Goal: Book appointment/travel/reservation

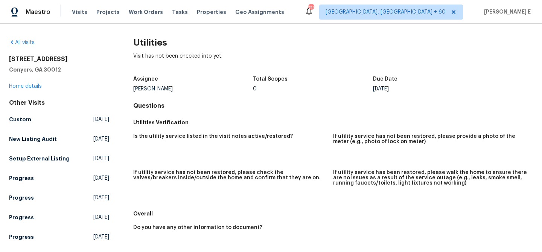
click at [27, 90] on div "All visits [STREET_ADDRESS] Home details Other Visits Custom [DATE] New Listing…" at bounding box center [59, 180] width 100 height 283
click at [27, 88] on link "Home details" at bounding box center [25, 86] width 33 height 5
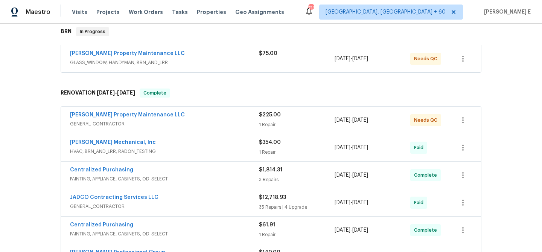
scroll to position [52, 0]
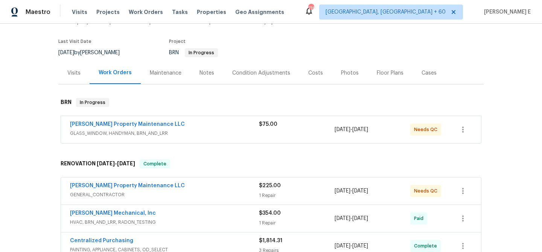
click at [70, 74] on div "Visits" at bounding box center [73, 73] width 13 height 8
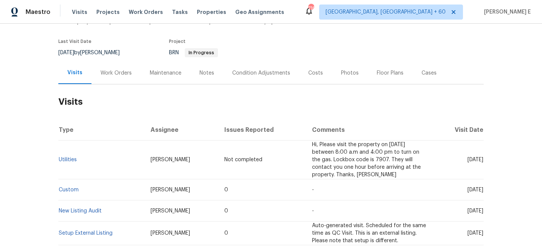
click at [351, 163] on td "Hi, Please visit the property on [DATE] between 8:00 a.m and 4:00 pm to turn on…" at bounding box center [370, 160] width 128 height 39
click at [353, 159] on span "Hi, Please visit the property on [DATE] between 8:00 a.m and 4:00 pm to turn on…" at bounding box center [366, 159] width 109 height 35
click at [67, 158] on link "Utilities" at bounding box center [68, 159] width 18 height 5
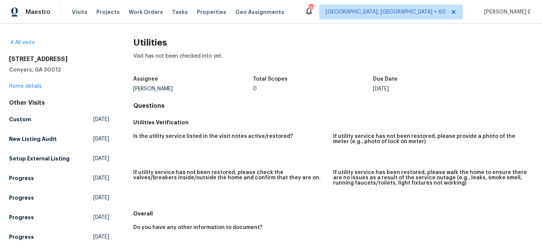
click at [396, 89] on div "[DATE]" at bounding box center [433, 88] width 120 height 5
click at [19, 87] on link "Home details" at bounding box center [25, 86] width 33 height 5
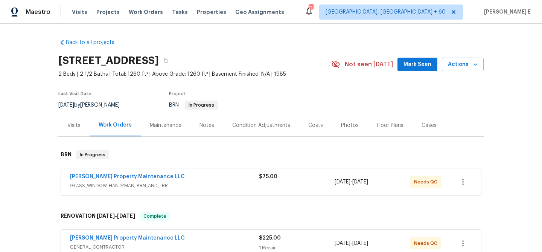
click at [67, 128] on div "Visits" at bounding box center [73, 125] width 31 height 22
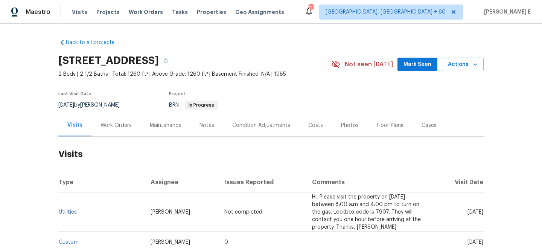
click at [329, 214] on span "Hi, Please visit the property on [DATE] between 8:00 a.m and 4:00 pm to turn on…" at bounding box center [366, 211] width 109 height 35
drag, startPoint x: 60, startPoint y: 59, endPoint x: 232, endPoint y: 62, distance: 172.2
click at [159, 62] on h2 "[STREET_ADDRESS]" at bounding box center [108, 61] width 101 height 8
copy h2 "[STREET_ADDRESS]"
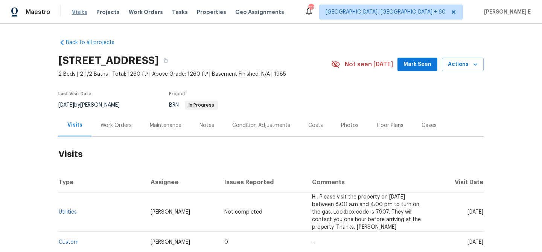
click at [76, 12] on span "Visits" at bounding box center [79, 12] width 15 height 8
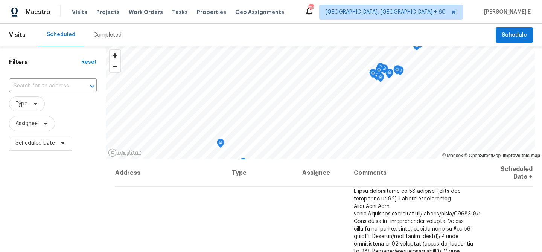
click at [19, 33] on span "Visits" at bounding box center [17, 35] width 17 height 17
click at [17, 38] on span "Visits" at bounding box center [17, 35] width 17 height 17
click at [18, 37] on span "Visits" at bounding box center [17, 35] width 17 height 17
click at [15, 35] on span "Visits" at bounding box center [17, 35] width 17 height 17
click at [33, 78] on div "​" at bounding box center [53, 86] width 88 height 16
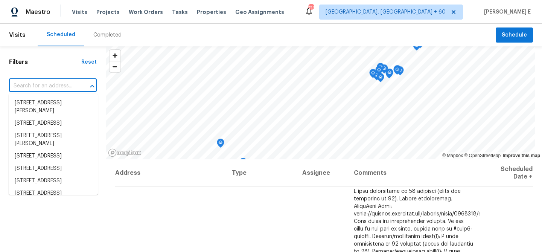
paste input "[STREET_ADDRESS]"
type input "[STREET_ADDRESS]"
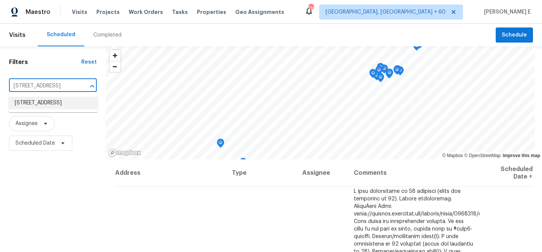
click at [50, 104] on li "[STREET_ADDRESS]" at bounding box center [53, 103] width 89 height 12
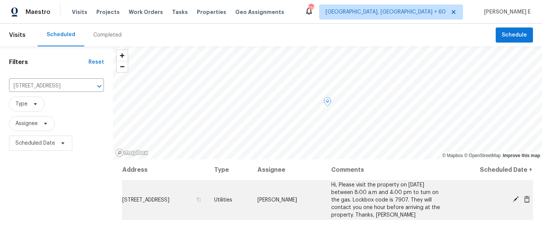
click at [517, 199] on icon at bounding box center [516, 199] width 6 height 6
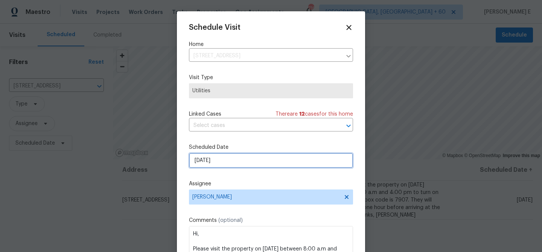
click at [235, 162] on input "[DATE]" at bounding box center [271, 160] width 164 height 15
select select "9"
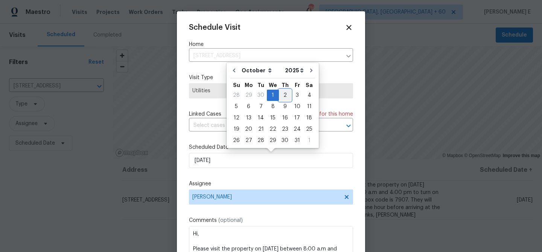
click at [283, 96] on div "2" at bounding box center [285, 95] width 12 height 11
type input "[DATE]"
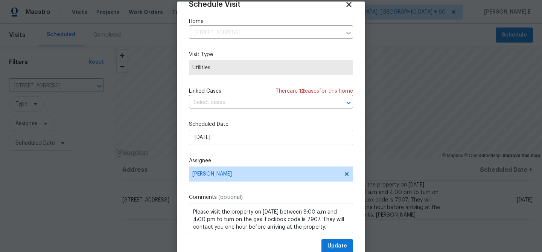
scroll to position [14, 0]
click at [334, 247] on span "Update" at bounding box center [338, 245] width 20 height 9
